Goal: Task Accomplishment & Management: Manage account settings

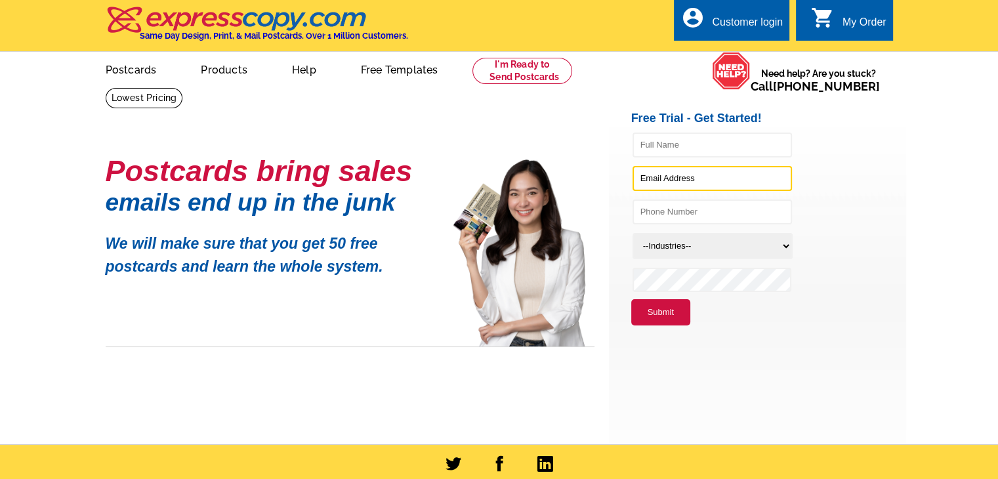
type input "[PERSON_NAME][EMAIL_ADDRESS][PERSON_NAME][DOMAIN_NAME]"
click at [742, 22] on div "Customer login" at bounding box center [747, 25] width 71 height 18
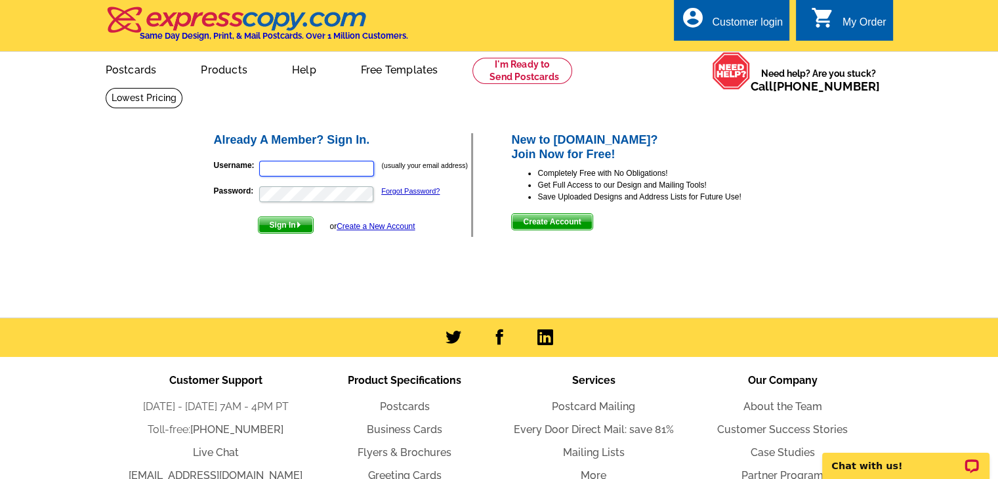
type input "[PERSON_NAME][EMAIL_ADDRESS][PERSON_NAME][DOMAIN_NAME]"
click at [291, 222] on span "Sign In" at bounding box center [286, 225] width 54 height 16
